Goal: Task Accomplishment & Management: Complete application form

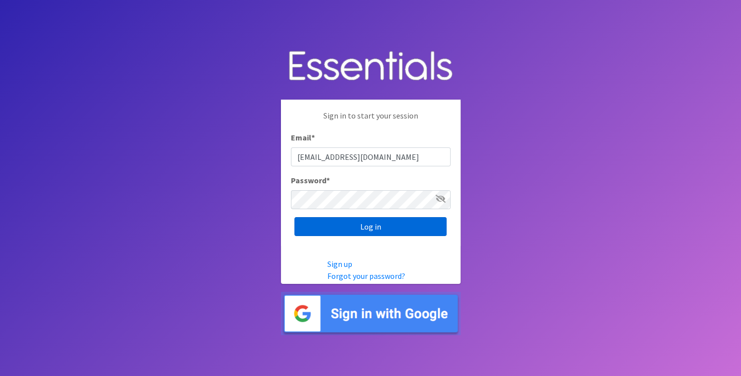
click at [392, 236] on input "Log in" at bounding box center [370, 226] width 152 height 19
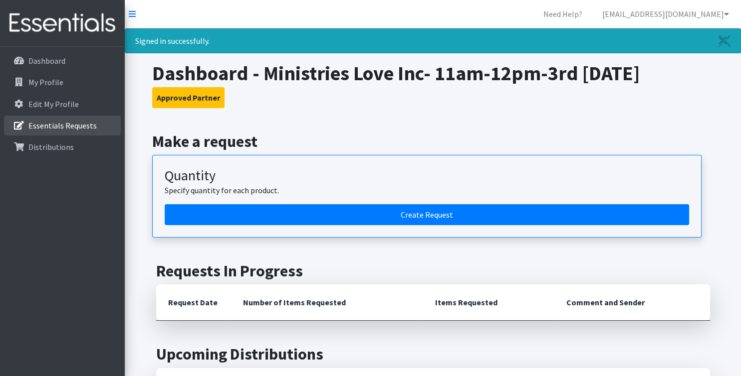
click at [71, 125] on p "Essentials Requests" at bounding box center [62, 126] width 68 height 10
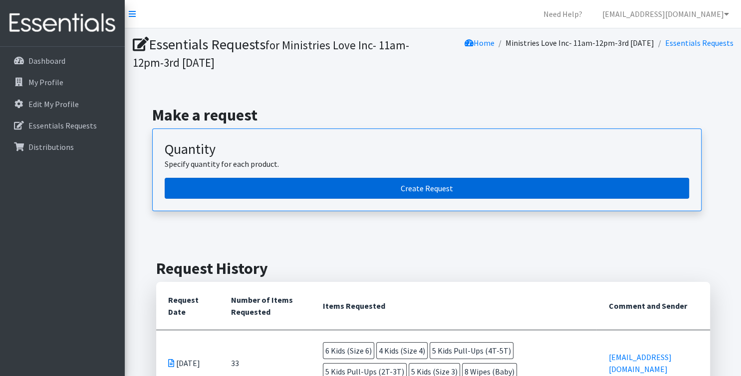
click at [593, 191] on link "Create Request" at bounding box center [427, 188] width 524 height 21
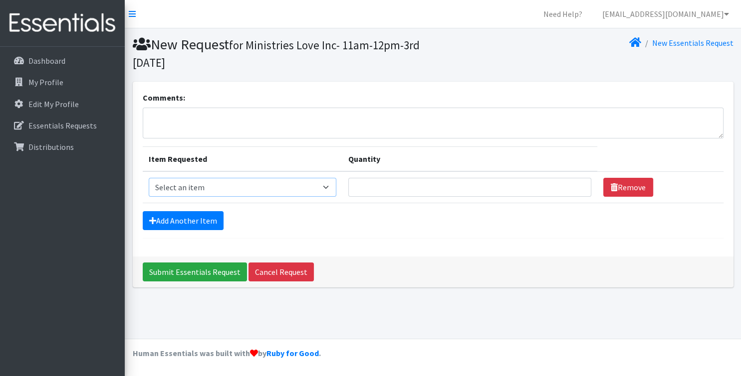
click at [149, 178] on select "Select an item Kids (Newborn) Kids (Size 1) Kids (Size 2) Kids (Size 3) Kids (S…" at bounding box center [243, 187] width 188 height 19
select select "3401"
click option "Kids (Size 1)" at bounding box center [0, 0] width 0 height 0
click at [575, 192] on input "Quantity" at bounding box center [469, 187] width 243 height 19
click at [574, 189] on input "1" at bounding box center [469, 187] width 243 height 19
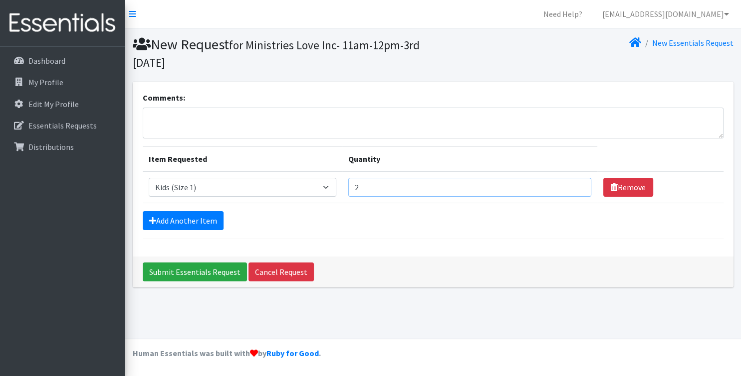
click at [574, 185] on input "2" at bounding box center [469, 187] width 243 height 19
click at [574, 185] on input "3" at bounding box center [469, 187] width 243 height 19
type input "4"
click at [574, 185] on input "4" at bounding box center [469, 187] width 243 height 19
click at [199, 226] on link "Add Another Item" at bounding box center [183, 220] width 81 height 19
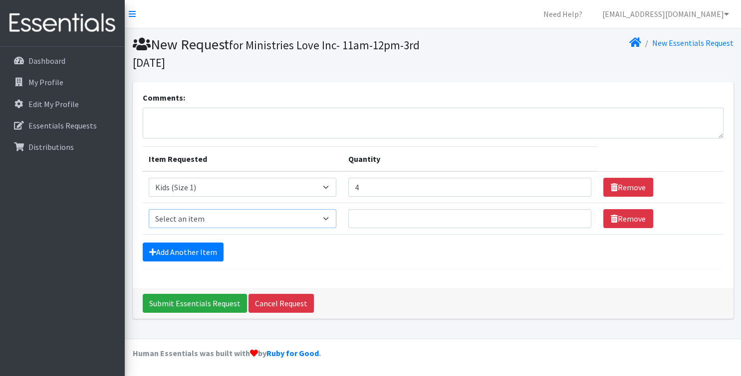
click at [149, 209] on select "Select an item Kids (Newborn) Kids (Size 1) Kids (Size 2) Kids (Size 3) Kids (S…" at bounding box center [243, 218] width 188 height 19
select select "3394"
click option "Kids (Size 4)" at bounding box center [0, 0] width 0 height 0
click at [573, 220] on input "1" at bounding box center [469, 218] width 243 height 19
click at [573, 216] on input "2" at bounding box center [469, 218] width 243 height 19
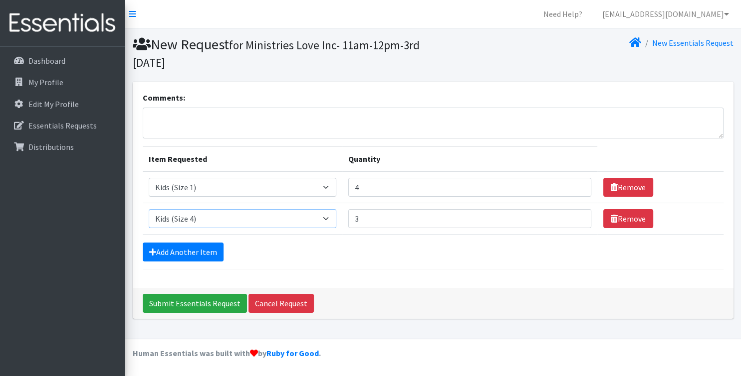
click at [573, 216] on input "3" at bounding box center [469, 218] width 243 height 19
type input "4"
click at [573, 216] on input "4" at bounding box center [469, 218] width 243 height 19
click at [183, 249] on link "Add Another Item" at bounding box center [183, 252] width 81 height 19
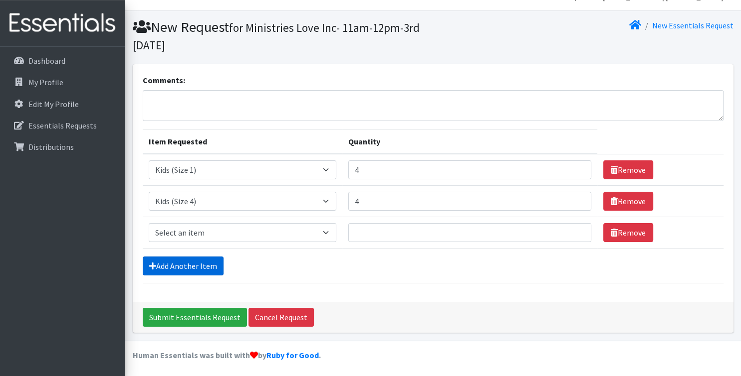
scroll to position [18, 0]
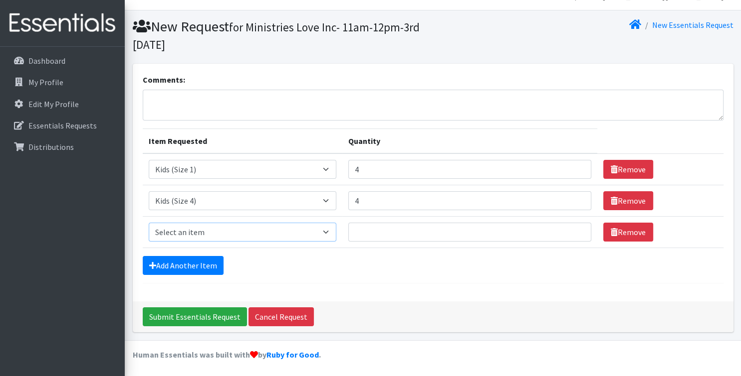
click at [149, 223] on select "Select an item Kids (Newborn) Kids (Size 1) Kids (Size 2) Kids (Size 3) Kids (S…" at bounding box center [243, 232] width 188 height 19
select select "3400"
click option "Kids (Newborn)" at bounding box center [0, 0] width 0 height 0
click at [573, 228] on input "13" at bounding box center [469, 232] width 243 height 19
click at [573, 232] on input "12" at bounding box center [469, 232] width 243 height 19
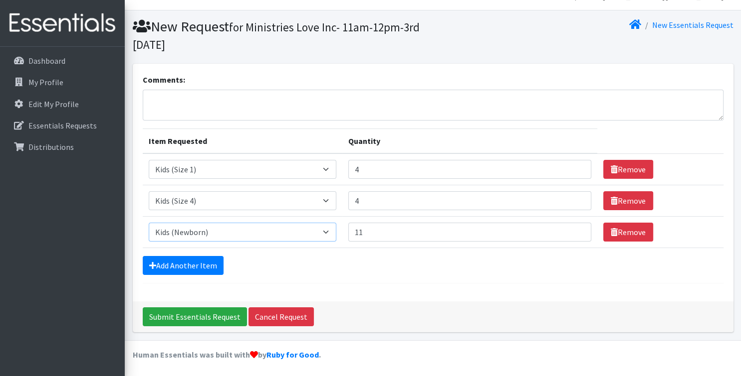
click at [573, 232] on input "11" at bounding box center [469, 232] width 243 height 19
click at [573, 232] on input "10" at bounding box center [469, 232] width 243 height 19
click at [573, 232] on input "9" at bounding box center [469, 232] width 243 height 19
click at [573, 232] on input "8" at bounding box center [469, 232] width 243 height 19
click at [573, 232] on input "7" at bounding box center [469, 232] width 243 height 19
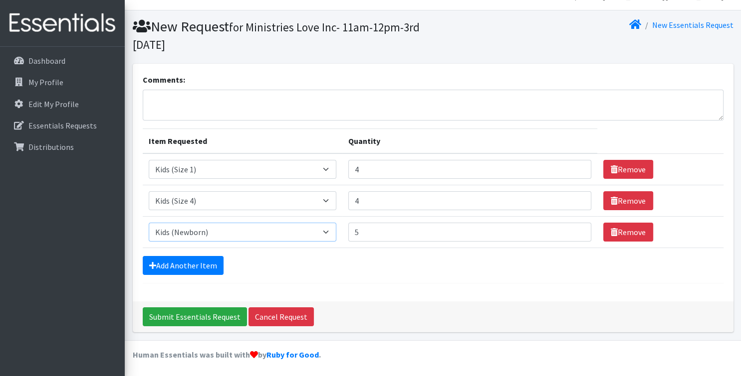
click at [573, 232] on input "5" at bounding box center [469, 232] width 243 height 19
click at [573, 232] on input "4" at bounding box center [469, 232] width 243 height 19
click at [573, 232] on input "3" at bounding box center [469, 232] width 243 height 19
type input "2"
click at [573, 232] on input "2" at bounding box center [469, 232] width 243 height 19
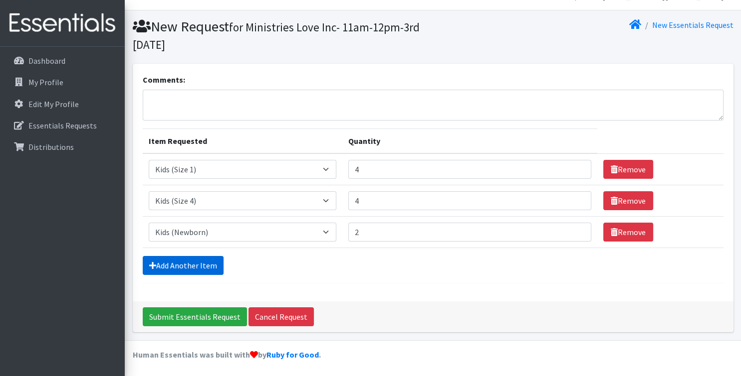
click at [200, 263] on link "Add Another Item" at bounding box center [183, 265] width 81 height 19
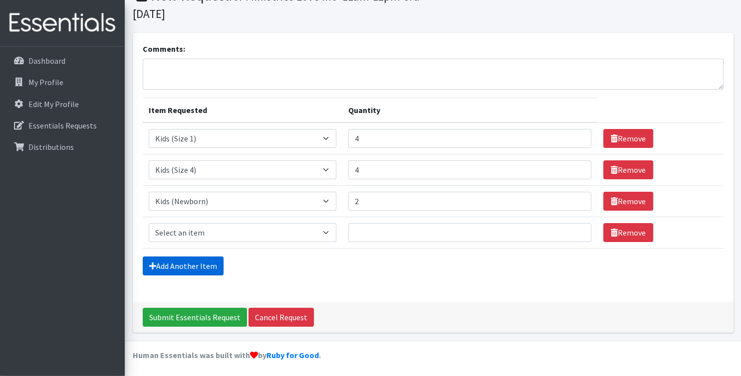
scroll to position [49, 0]
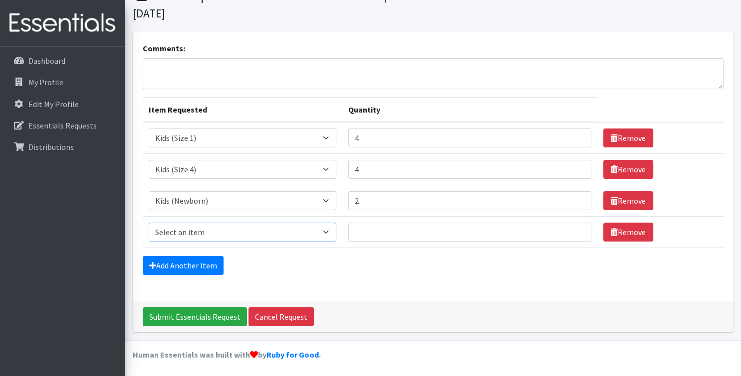
click at [149, 223] on select "Select an item Kids (Newborn) Kids (Size 1) Kids (Size 2) Kids (Size 3) Kids (S…" at bounding box center [243, 232] width 188 height 19
select select "3394"
click option "Kids (Size 4)" at bounding box center [0, 0] width 0 height 0
click at [574, 234] on input "1" at bounding box center [469, 232] width 243 height 19
type input "2"
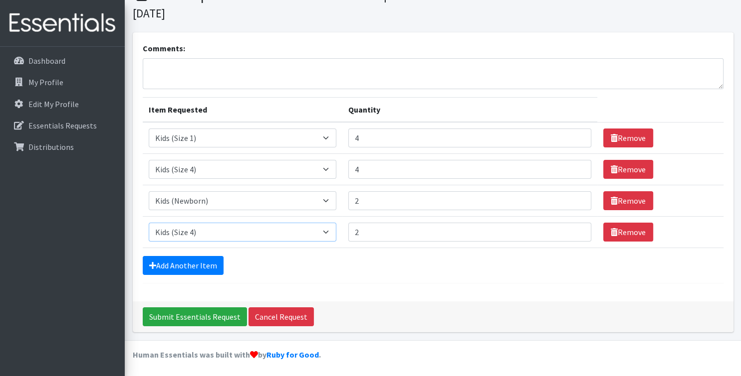
click at [573, 231] on input "2" at bounding box center [469, 232] width 243 height 19
click at [185, 264] on link "Add Another Item" at bounding box center [183, 265] width 81 height 19
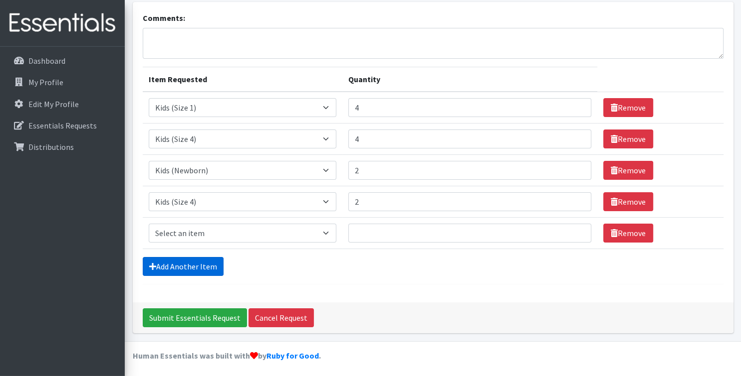
scroll to position [80, 0]
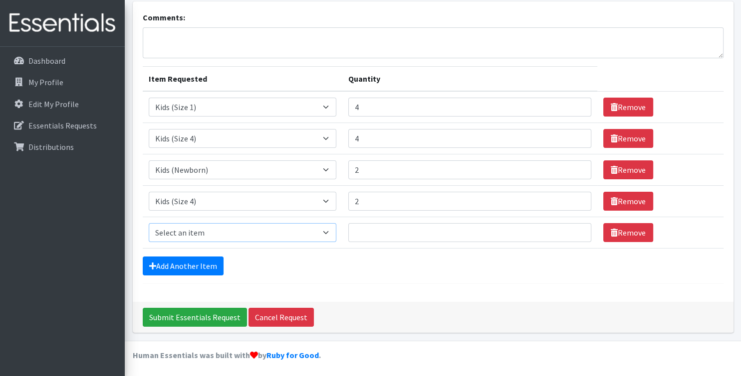
click at [149, 223] on select "Select an item Kids (Newborn) Kids (Size 1) Kids (Size 2) Kids (Size 3) Kids (S…" at bounding box center [243, 232] width 188 height 19
select select "3407"
click option "Kids (Size 5)" at bounding box center [0, 0] width 0 height 0
click at [574, 230] on input "1" at bounding box center [469, 232] width 243 height 19
click at [574, 230] on input "2" at bounding box center [469, 232] width 243 height 19
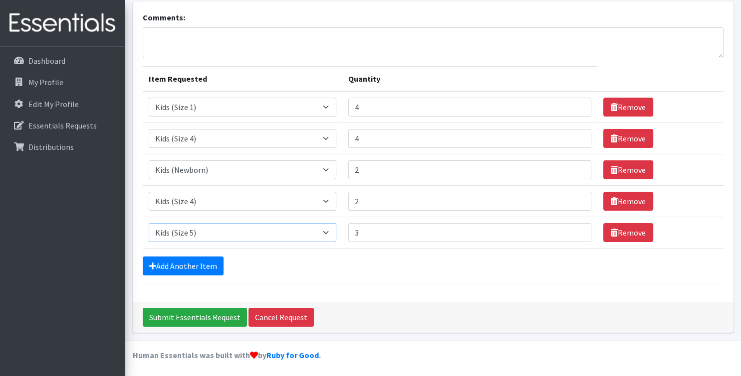
click at [574, 230] on input "3" at bounding box center [469, 232] width 243 height 19
type input "4"
click at [574, 230] on input "4" at bounding box center [469, 232] width 243 height 19
click at [208, 271] on link "Add Another Item" at bounding box center [183, 266] width 81 height 19
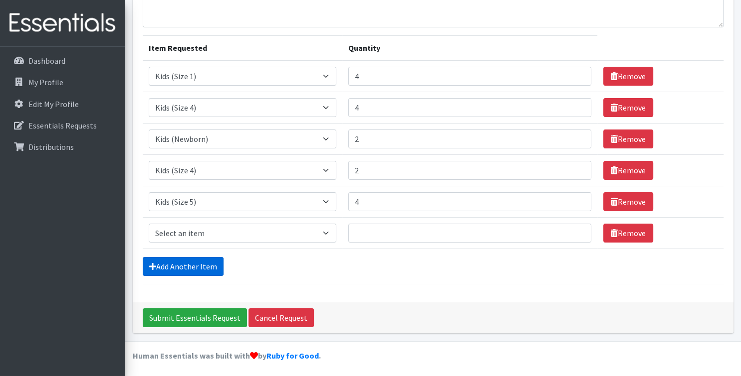
scroll to position [112, 0]
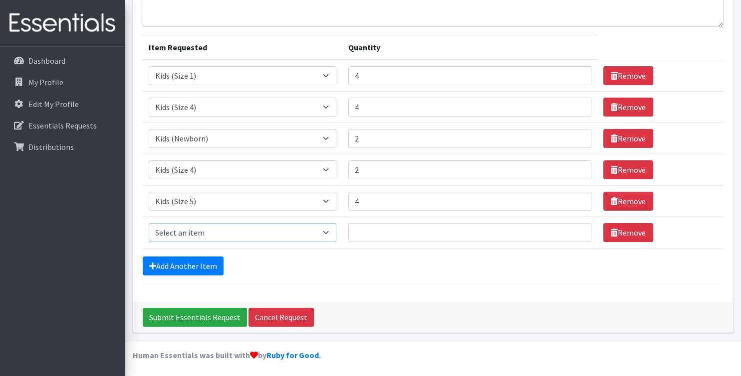
click at [149, 223] on select "Select an item Kids (Newborn) Kids (Size 1) Kids (Size 2) Kids (Size 3) Kids (S…" at bounding box center [243, 232] width 188 height 19
select select "3419"
click option "Kids (Size 6)" at bounding box center [0, 0] width 0 height 0
click at [574, 234] on input "1" at bounding box center [469, 232] width 243 height 19
click at [575, 228] on input "2" at bounding box center [469, 232] width 243 height 19
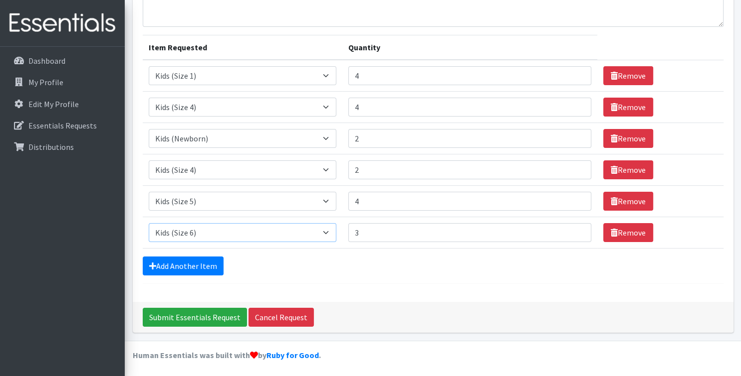
click at [575, 228] on input "3" at bounding box center [469, 232] width 243 height 19
type input "4"
click at [575, 228] on input "4" at bounding box center [469, 232] width 243 height 19
click at [187, 263] on link "Add Another Item" at bounding box center [183, 266] width 81 height 19
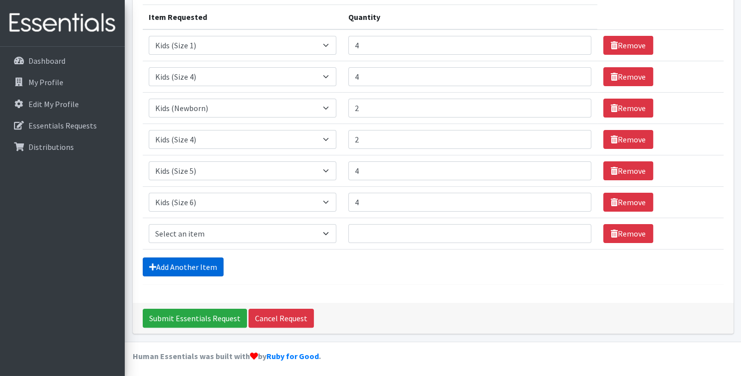
scroll to position [143, 0]
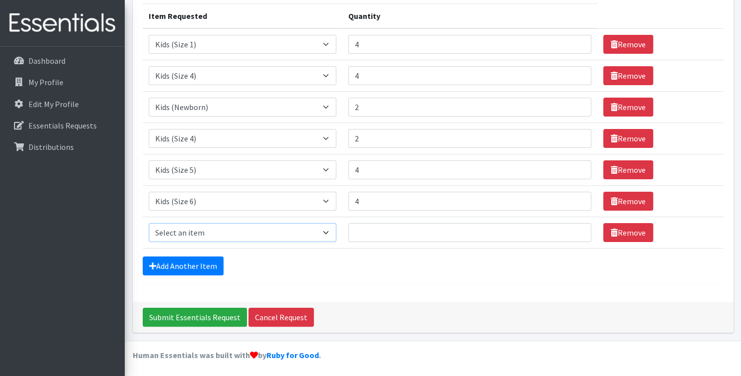
click at [149, 223] on select "Select an item Kids (Newborn) Kids (Size 1) Kids (Size 2) Kids (Size 3) Kids (S…" at bounding box center [243, 232] width 188 height 19
select select "3419"
click option "Kids (Size 6)" at bounding box center [0, 0] width 0 height 0
click at [574, 229] on input "1" at bounding box center [469, 232] width 243 height 19
click at [574, 229] on input "2" at bounding box center [469, 232] width 243 height 19
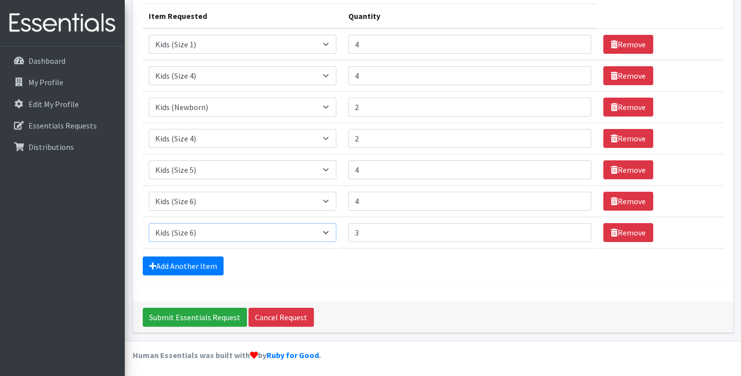
click at [574, 229] on input "3" at bounding box center [469, 232] width 243 height 19
click at [574, 229] on input "4" at bounding box center [469, 232] width 243 height 19
type input "5"
click at [574, 229] on input "5" at bounding box center [469, 232] width 243 height 19
click at [183, 263] on link "Add Another Item" at bounding box center [183, 266] width 81 height 19
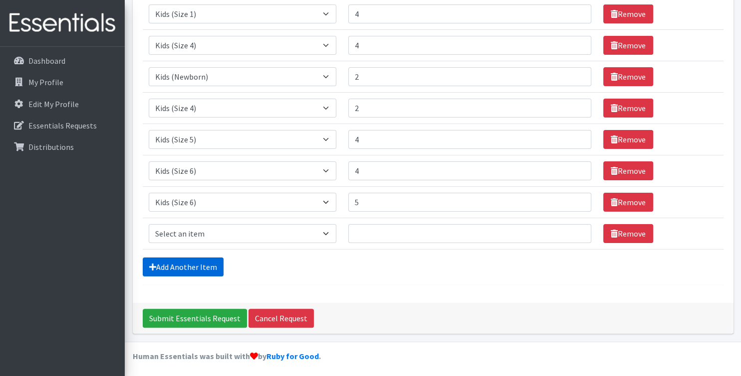
scroll to position [175, 0]
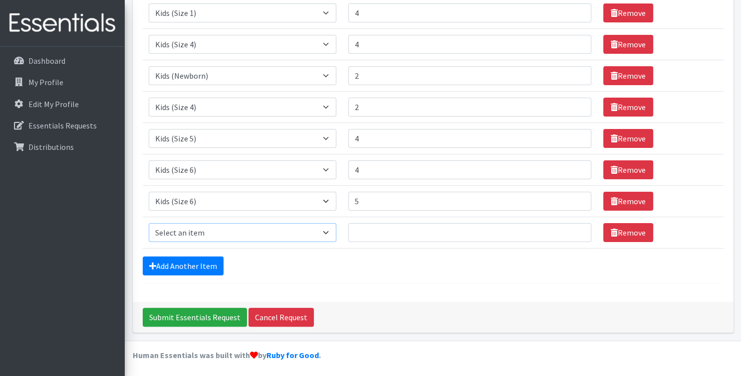
click at [149, 223] on select "Select an item Kids (Newborn) Kids (Size 1) Kids (Size 2) Kids (Size 3) Kids (S…" at bounding box center [243, 232] width 188 height 19
select select "3418"
click option "Wipes (Baby)" at bounding box center [0, 0] width 0 height 0
click at [573, 228] on input "1" at bounding box center [469, 232] width 243 height 19
click at [573, 228] on input "2" at bounding box center [469, 232] width 243 height 19
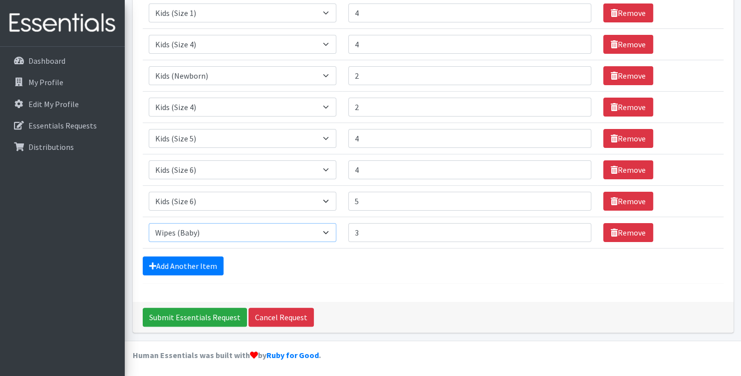
click at [573, 228] on input "3" at bounding box center [469, 232] width 243 height 19
click at [573, 228] on input "4" at bounding box center [469, 232] width 243 height 19
click at [573, 228] on input "5" at bounding box center [469, 232] width 243 height 19
click at [573, 228] on input "6" at bounding box center [469, 232] width 243 height 19
click at [573, 228] on input "7" at bounding box center [469, 232] width 243 height 19
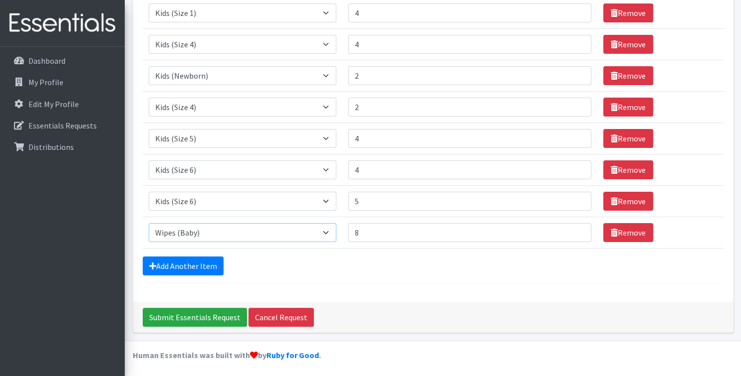
type input "8"
click at [573, 228] on input "8" at bounding box center [469, 232] width 243 height 19
click at [256, 269] on div "Add Another Item" at bounding box center [433, 266] width 580 height 19
click at [202, 313] on input "Submit Essentials Request" at bounding box center [195, 317] width 104 height 19
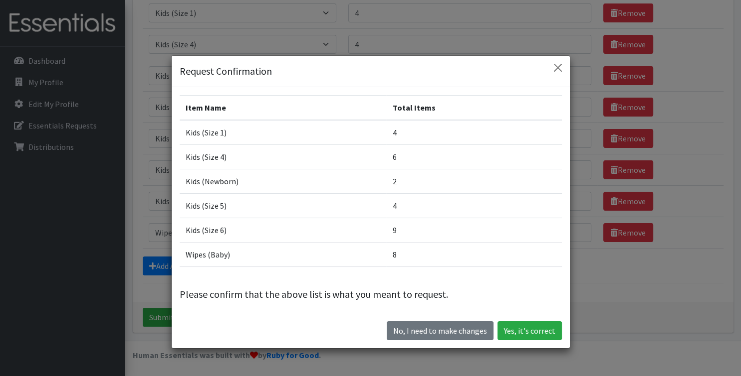
click at [409, 231] on td "9" at bounding box center [473, 230] width 175 height 24
click at [440, 336] on button "No, I need to make changes" at bounding box center [439, 331] width 107 height 19
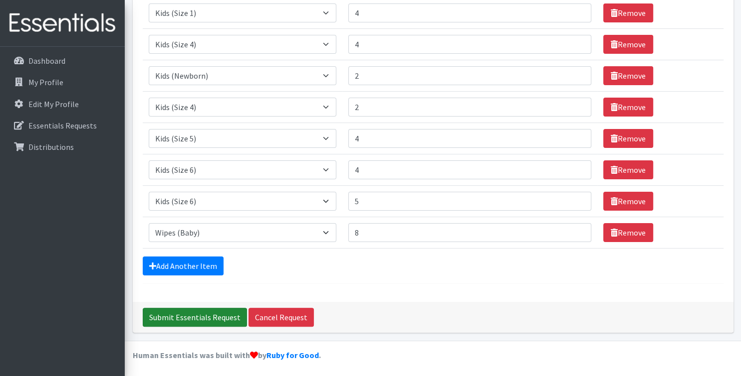
click at [164, 318] on input "Submit Essentials Request" at bounding box center [195, 317] width 104 height 19
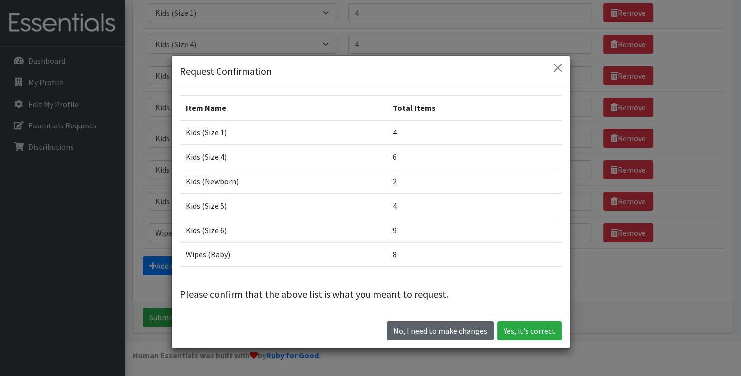
click at [430, 337] on button "No, I need to make changes" at bounding box center [439, 331] width 107 height 19
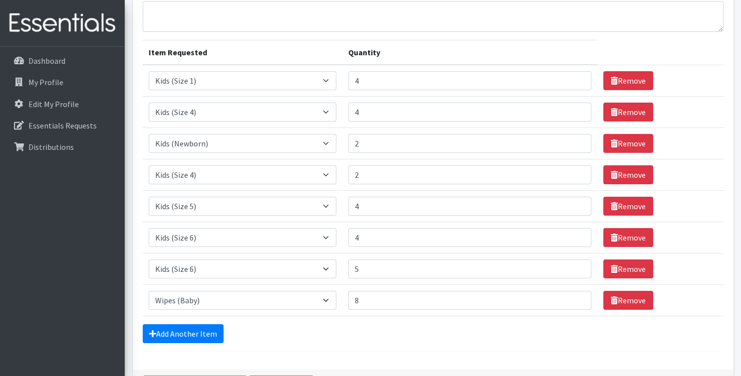
scroll to position [0, 0]
